Goal: Transaction & Acquisition: Book appointment/travel/reservation

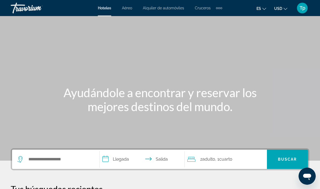
click at [283, 6] on button "USD USD ($) MXN (Mex$) CAD (Can$) GBP (£) EUR (€) AUD (A$) NZD (NZ$) CNY (CN¥)" at bounding box center [280, 9] width 13 height 8
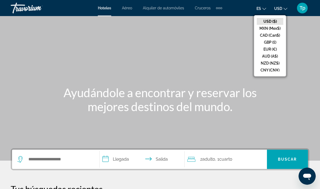
click at [273, 44] on button "GBP (£)" at bounding box center [270, 42] width 27 height 7
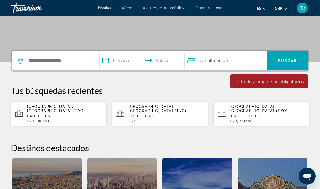
scroll to position [99, 0]
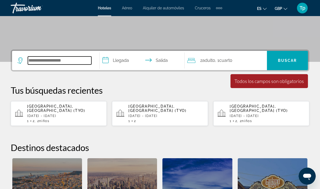
click at [46, 58] on input "Search hotel destination" at bounding box center [60, 61] width 64 height 8
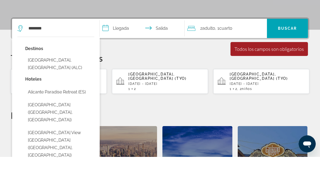
click at [64, 88] on button "[GEOGRAPHIC_DATA], [GEOGRAPHIC_DATA] (ALC)" at bounding box center [59, 97] width 69 height 18
type input "**********"
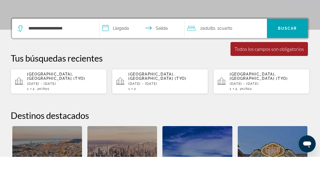
click at [121, 51] on input "**********" at bounding box center [143, 61] width 87 height 21
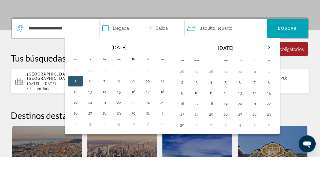
scroll to position [131, 0]
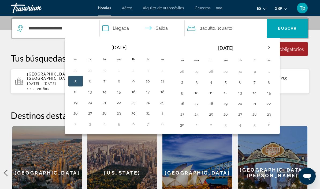
click at [270, 50] on th "Next month" at bounding box center [269, 48] width 14 height 12
click at [195, 104] on button "22" at bounding box center [196, 104] width 9 height 8
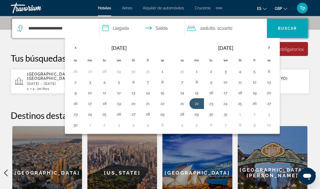
click at [210, 114] on button "30" at bounding box center [211, 115] width 9 height 8
type input "**********"
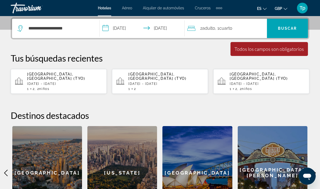
click at [247, 30] on div "2 Adulto Adulto , 1 Cuarto habitaciones" at bounding box center [227, 29] width 80 height 8
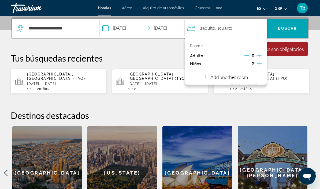
click at [259, 66] on button "Increment children" at bounding box center [259, 64] width 5 height 8
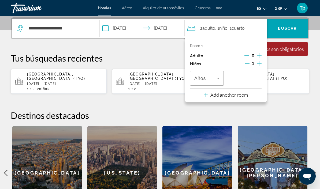
click at [234, 94] on p "Add another room" at bounding box center [229, 95] width 38 height 6
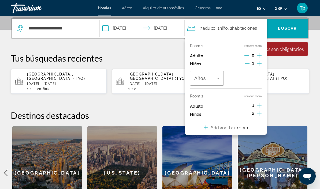
click at [258, 105] on icon "Increment adults" at bounding box center [259, 106] width 5 height 6
click at [260, 115] on button "Increment children" at bounding box center [259, 114] width 5 height 8
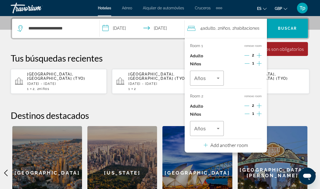
click at [248, 103] on icon "Decrement adults" at bounding box center [246, 105] width 5 height 5
click at [215, 76] on icon "Travelers: 3 adults, 2 children" at bounding box center [218, 78] width 6 height 6
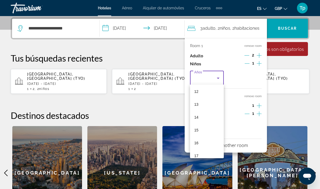
scroll to position [160, 0]
click at [210, 100] on mat-option "13" at bounding box center [207, 100] width 34 height 13
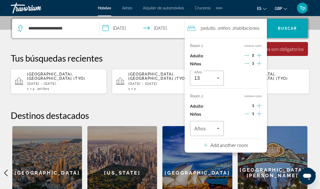
click at [217, 129] on icon "Travelers: 3 adults, 2 children" at bounding box center [218, 128] width 6 height 6
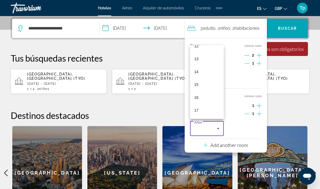
scroll to position [162, 0]
click at [205, 117] on mat-option "17" at bounding box center [207, 110] width 34 height 13
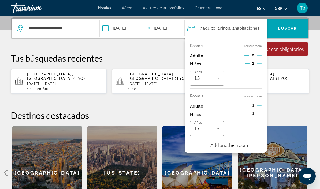
click at [288, 27] on span "Buscar" at bounding box center [287, 28] width 19 height 4
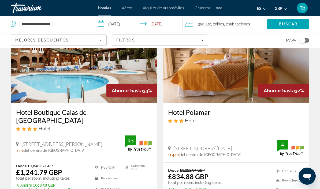
scroll to position [454, 0]
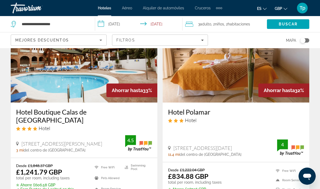
click at [204, 40] on span "Filters" at bounding box center [159, 40] width 95 height 13
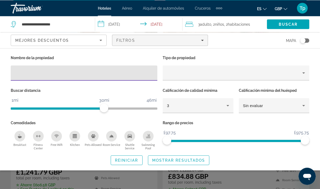
scroll to position [454, 0]
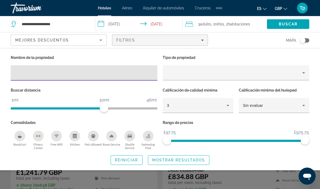
click at [253, 80] on div "Hotel Filters" at bounding box center [236, 72] width 138 height 15
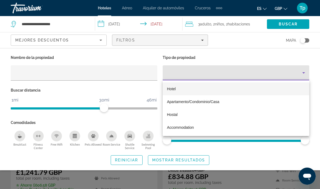
scroll to position [454, 0]
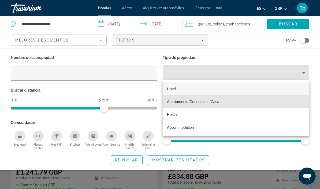
click at [209, 104] on span "Apartamento/Condominio/Casa" at bounding box center [193, 102] width 52 height 6
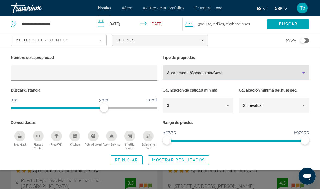
click at [169, 161] on span "Mostrar resultados" at bounding box center [178, 160] width 53 height 4
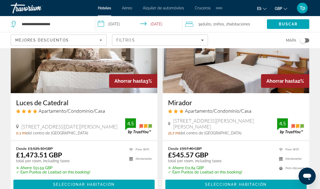
scroll to position [258, 0]
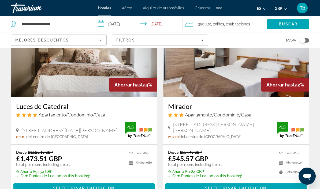
click at [237, 72] on img "Main content" at bounding box center [236, 54] width 147 height 86
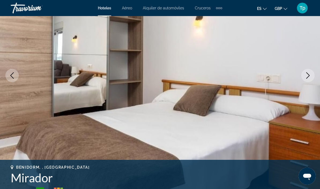
scroll to position [64, 0]
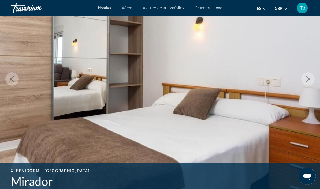
click at [310, 80] on icon "Next image" at bounding box center [308, 79] width 6 height 6
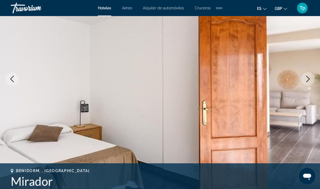
click at [313, 78] on button "Next image" at bounding box center [307, 78] width 13 height 13
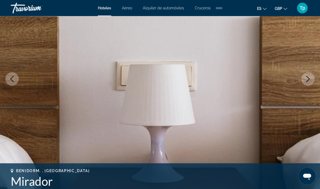
click at [311, 79] on button "Next image" at bounding box center [307, 78] width 13 height 13
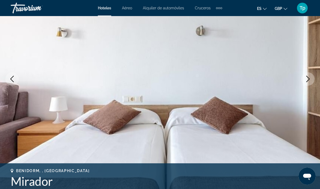
click at [312, 77] on button "Next image" at bounding box center [307, 78] width 13 height 13
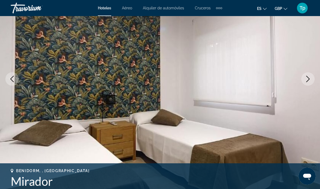
click at [312, 79] on button "Next image" at bounding box center [307, 78] width 13 height 13
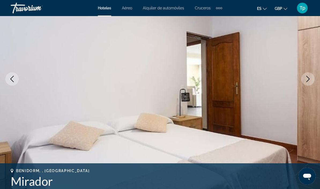
click at [309, 81] on icon "Next image" at bounding box center [308, 79] width 6 height 6
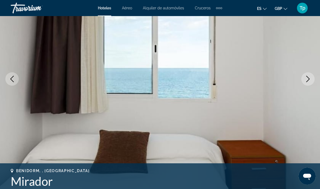
click at [312, 77] on button "Next image" at bounding box center [307, 78] width 13 height 13
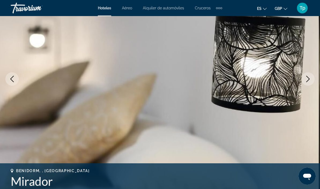
click at [312, 77] on button "Next image" at bounding box center [307, 78] width 13 height 13
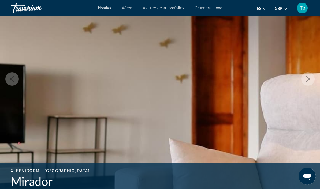
click at [312, 78] on button "Next image" at bounding box center [307, 78] width 13 height 13
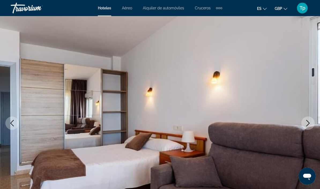
scroll to position [0, 0]
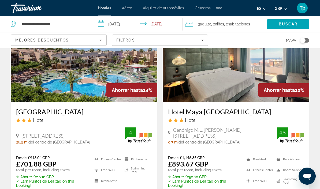
scroll to position [1064, 0]
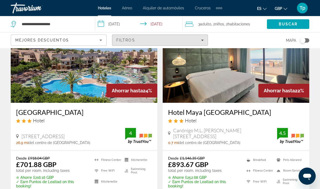
click at [207, 42] on span "Filters" at bounding box center [159, 40] width 95 height 13
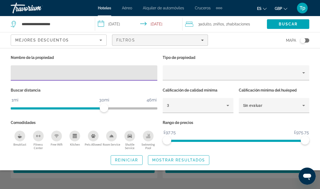
click at [225, 45] on div "Mapa" at bounding box center [261, 40] width 96 height 16
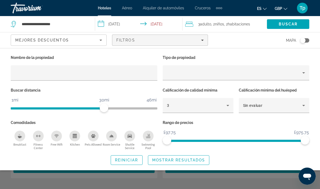
click at [208, 72] on div "Property type" at bounding box center [234, 73] width 135 height 6
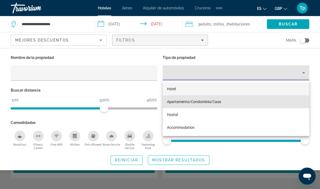
click at [201, 102] on span "Apartamento/Condominio/Casa" at bounding box center [194, 102] width 54 height 4
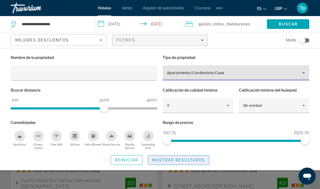
click at [172, 159] on span "Mostrar resultados" at bounding box center [178, 160] width 53 height 4
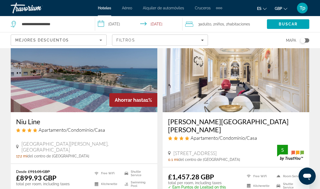
scroll to position [442, 0]
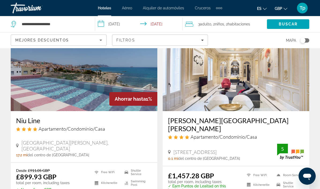
click at [249, 90] on img "Main content" at bounding box center [236, 68] width 147 height 86
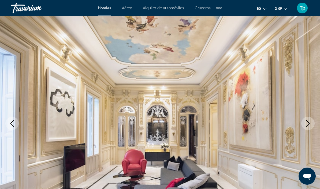
scroll to position [47, 0]
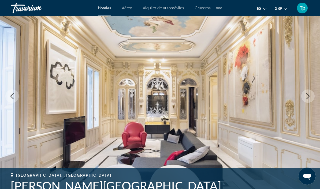
click at [302, 96] on button "Next image" at bounding box center [307, 96] width 13 height 13
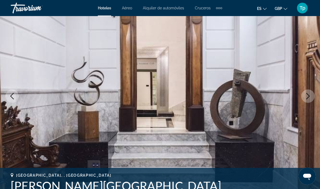
click at [310, 94] on icon "Next image" at bounding box center [308, 96] width 6 height 6
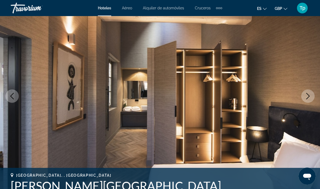
click at [307, 97] on icon "Next image" at bounding box center [308, 96] width 6 height 6
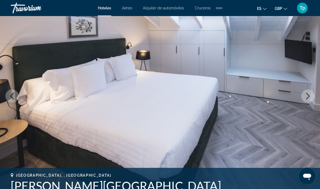
click at [306, 96] on icon "Next image" at bounding box center [308, 96] width 6 height 6
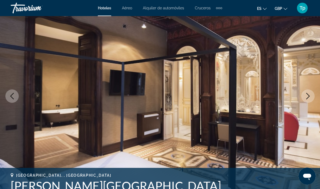
click at [304, 98] on button "Next image" at bounding box center [307, 96] width 13 height 13
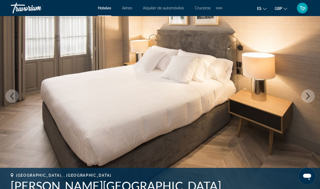
click at [305, 96] on icon "Next image" at bounding box center [308, 96] width 6 height 6
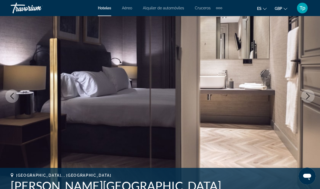
click at [307, 98] on icon "Next image" at bounding box center [308, 96] width 6 height 6
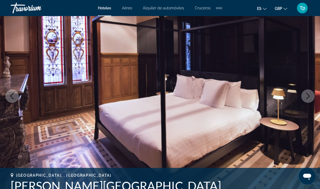
click at [307, 97] on icon "Next image" at bounding box center [308, 96] width 6 height 6
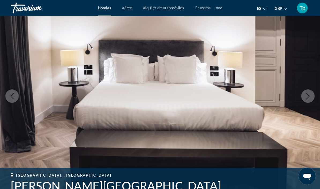
click at [307, 96] on icon "Next image" at bounding box center [308, 96] width 6 height 6
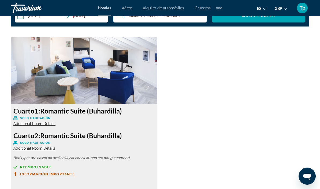
scroll to position [819, 0]
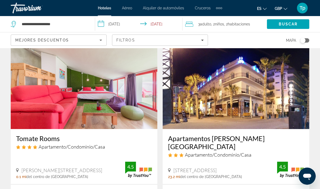
scroll to position [631, 0]
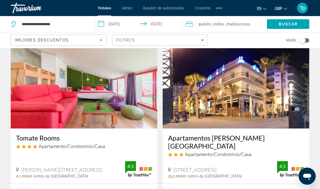
click at [76, 95] on img "Main content" at bounding box center [84, 86] width 147 height 86
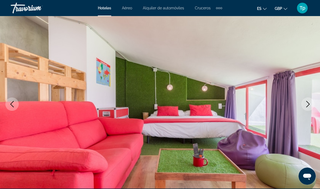
scroll to position [40, 0]
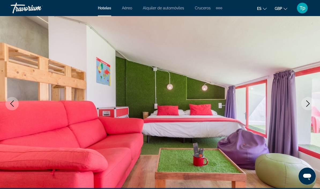
click at [303, 103] on button "Next image" at bounding box center [307, 103] width 13 height 13
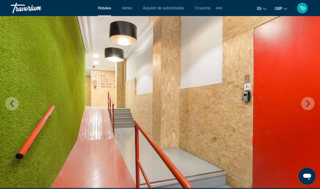
click at [309, 104] on icon "Next image" at bounding box center [307, 104] width 3 height 6
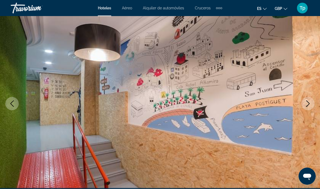
click at [306, 98] on button "Next image" at bounding box center [307, 103] width 13 height 13
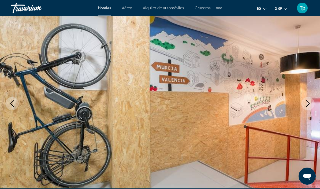
click at [308, 102] on icon "Next image" at bounding box center [308, 104] width 6 height 6
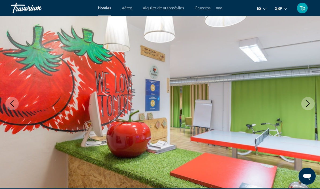
click at [307, 105] on icon "Next image" at bounding box center [308, 104] width 6 height 6
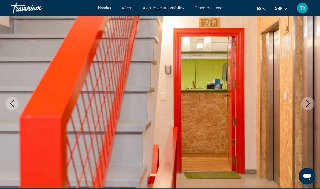
click at [305, 101] on icon "Next image" at bounding box center [308, 104] width 6 height 6
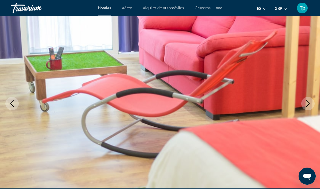
click at [304, 101] on button "Next image" at bounding box center [307, 103] width 13 height 13
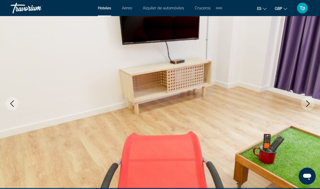
click at [307, 102] on icon "Next image" at bounding box center [308, 104] width 6 height 6
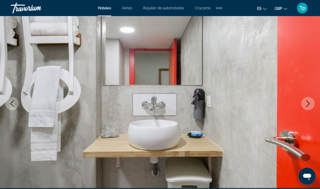
click at [306, 105] on icon "Next image" at bounding box center [308, 104] width 6 height 6
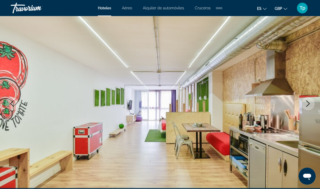
click at [307, 105] on icon "Next image" at bounding box center [308, 104] width 6 height 6
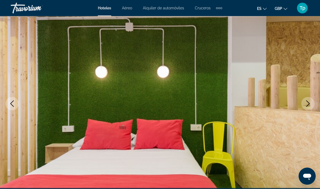
click at [307, 103] on icon "Next image" at bounding box center [308, 104] width 6 height 6
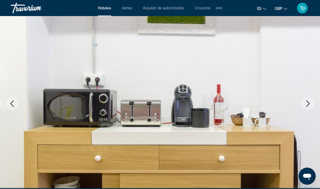
click at [311, 105] on icon "Next image" at bounding box center [308, 104] width 6 height 6
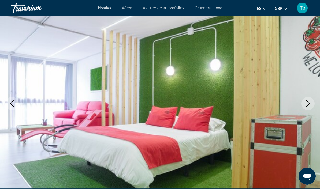
click at [307, 103] on icon "Next image" at bounding box center [308, 104] width 6 height 6
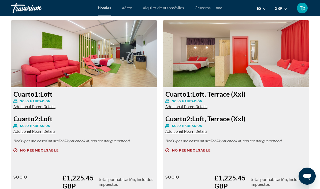
scroll to position [834, 0]
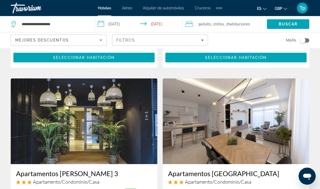
scroll to position [998, 0]
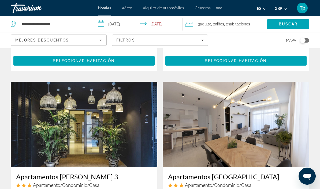
click at [80, 118] on img "Main content" at bounding box center [84, 125] width 147 height 86
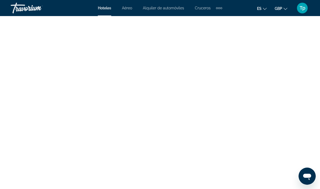
scroll to position [1523, 0]
